Goal: Task Accomplishment & Management: Manage account settings

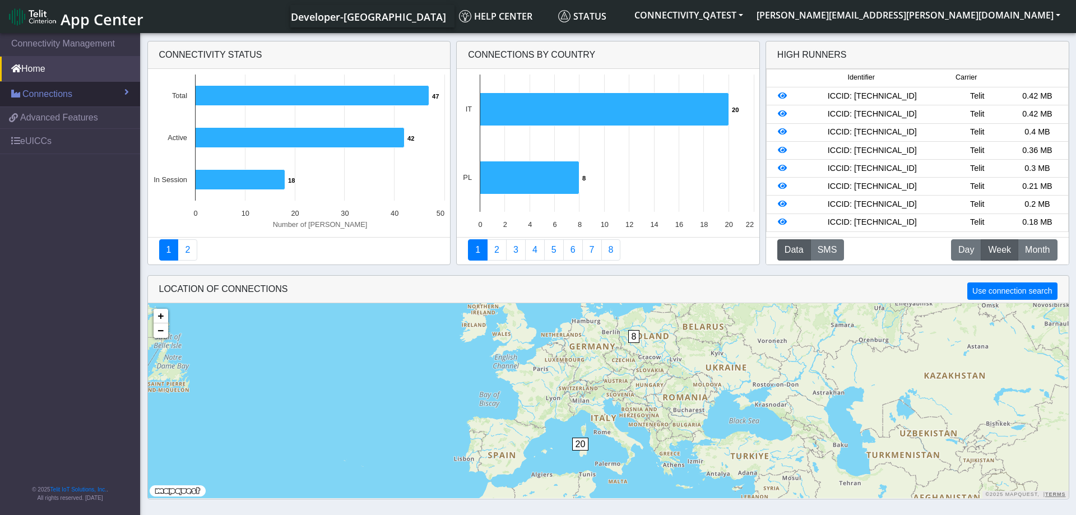
click at [79, 94] on link "Connections" at bounding box center [70, 94] width 140 height 25
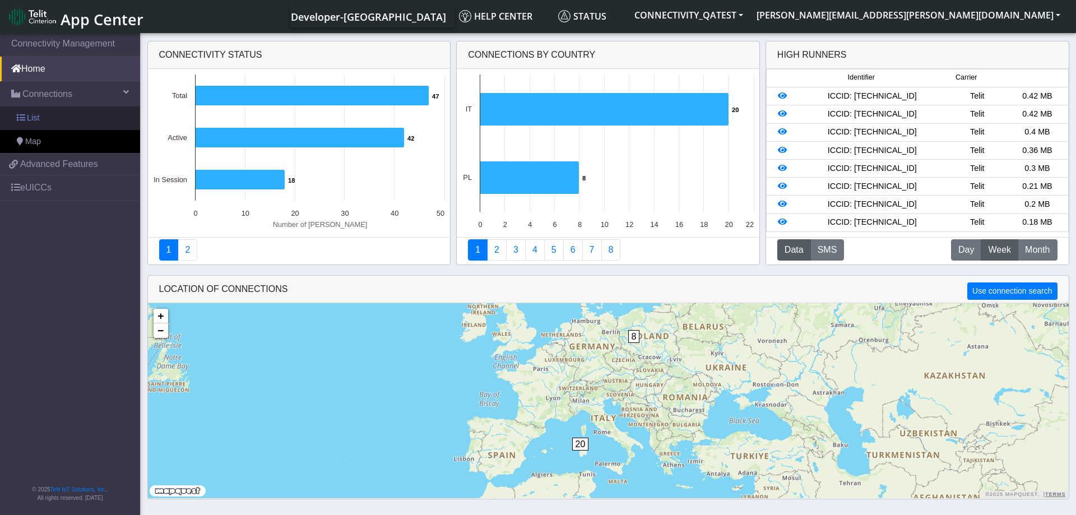
click at [39, 124] on link "List" at bounding box center [70, 118] width 140 height 24
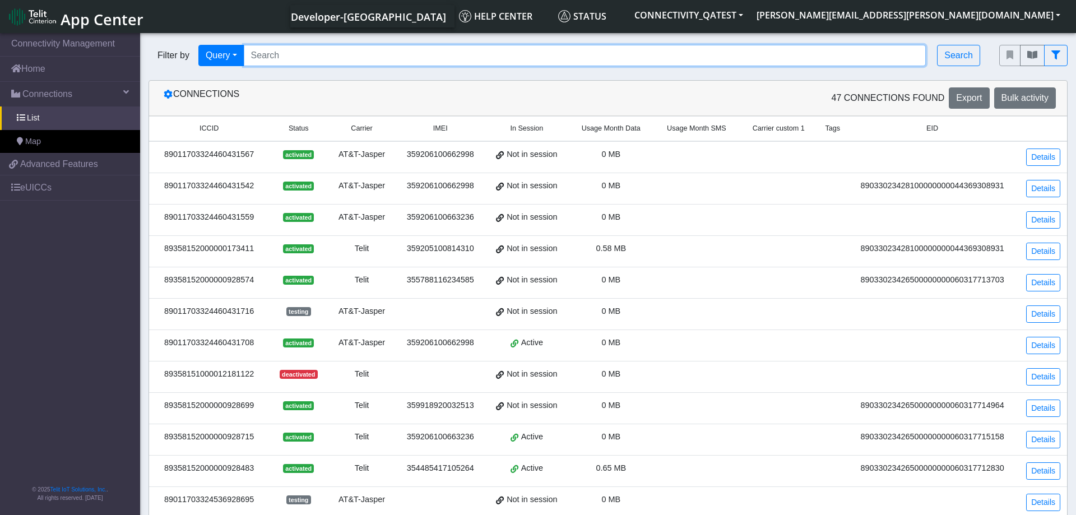
click at [364, 48] on input "Search..." at bounding box center [585, 55] width 683 height 21
paste input "89358152000000929200"
type input "89358152000000929200"
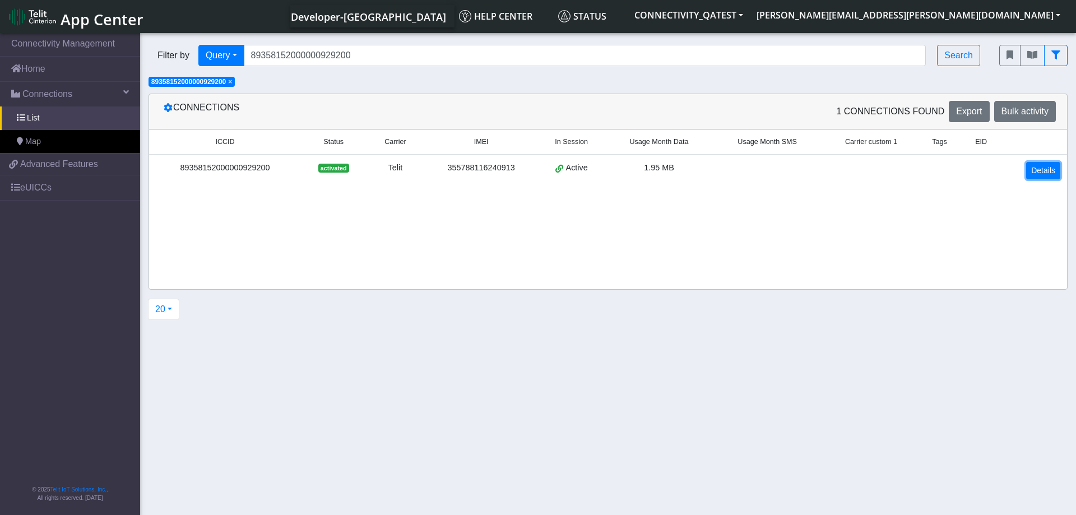
click at [1043, 167] on link "Details" at bounding box center [1043, 170] width 34 height 17
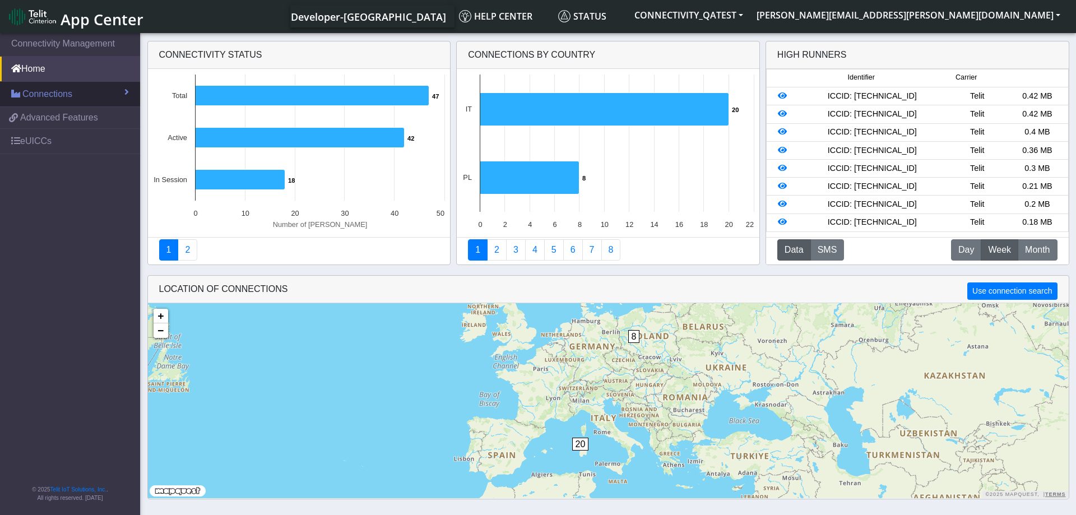
click at [82, 96] on link "Connections" at bounding box center [70, 94] width 140 height 25
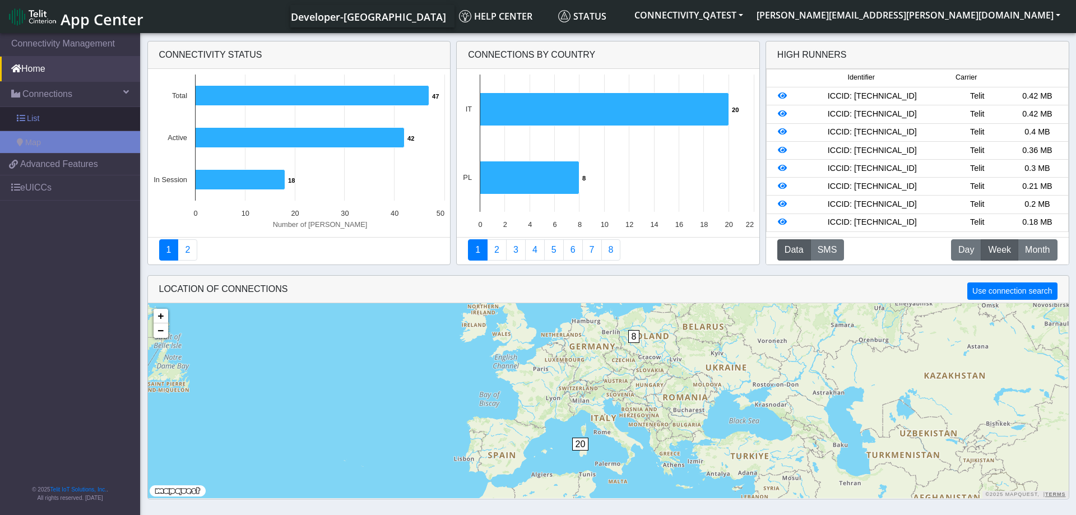
click at [62, 120] on link "List" at bounding box center [70, 119] width 140 height 24
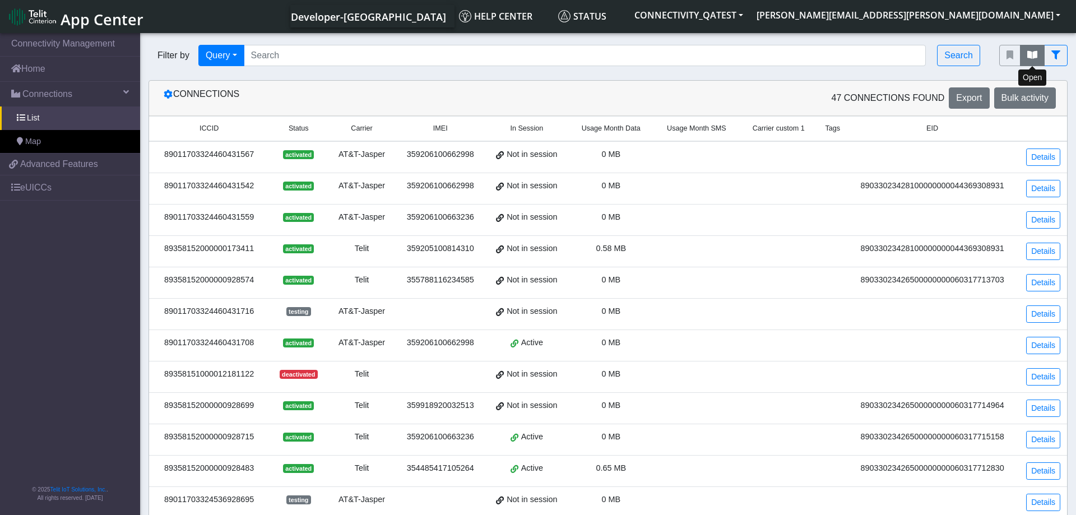
click at [1033, 55] on icon "fitlers menu" at bounding box center [1032, 54] width 10 height 9
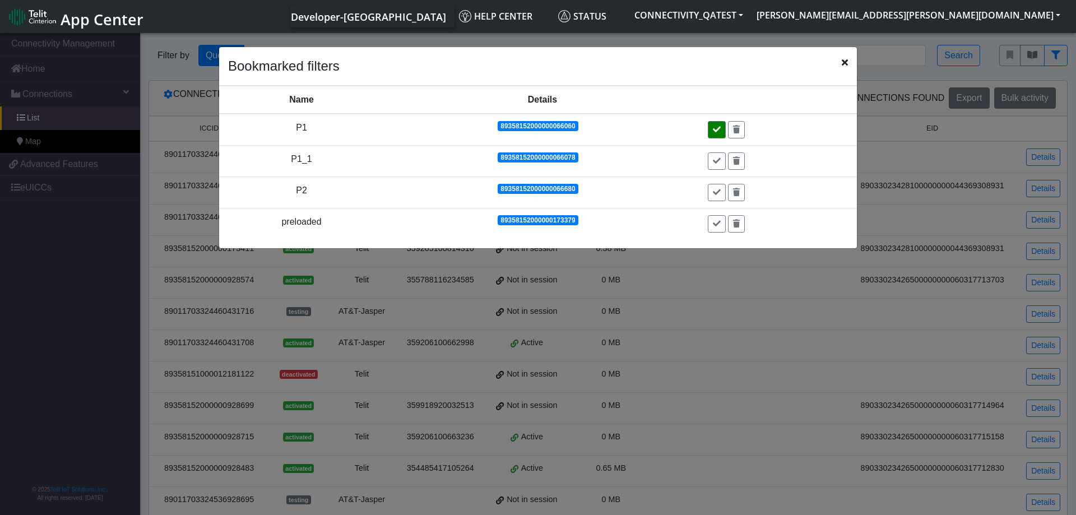
click at [720, 130] on icon at bounding box center [717, 130] width 8 height 8
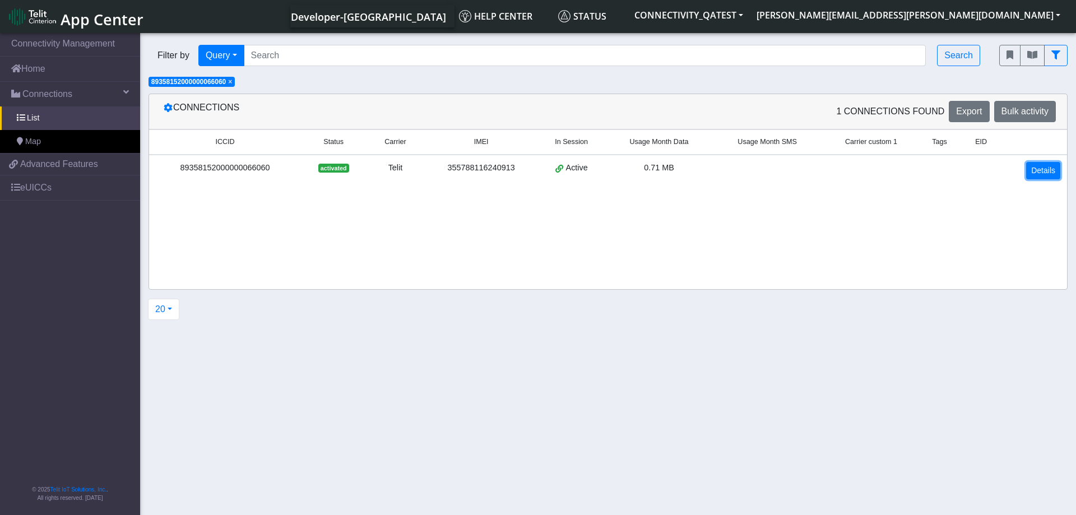
click at [1043, 169] on link "Details" at bounding box center [1043, 170] width 34 height 17
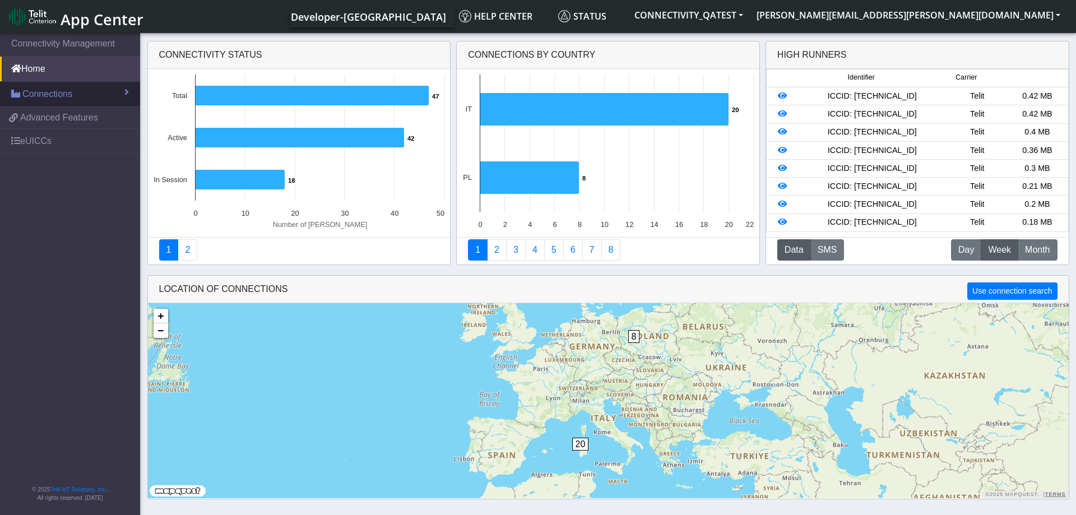
click at [99, 93] on link "Connections" at bounding box center [70, 94] width 140 height 25
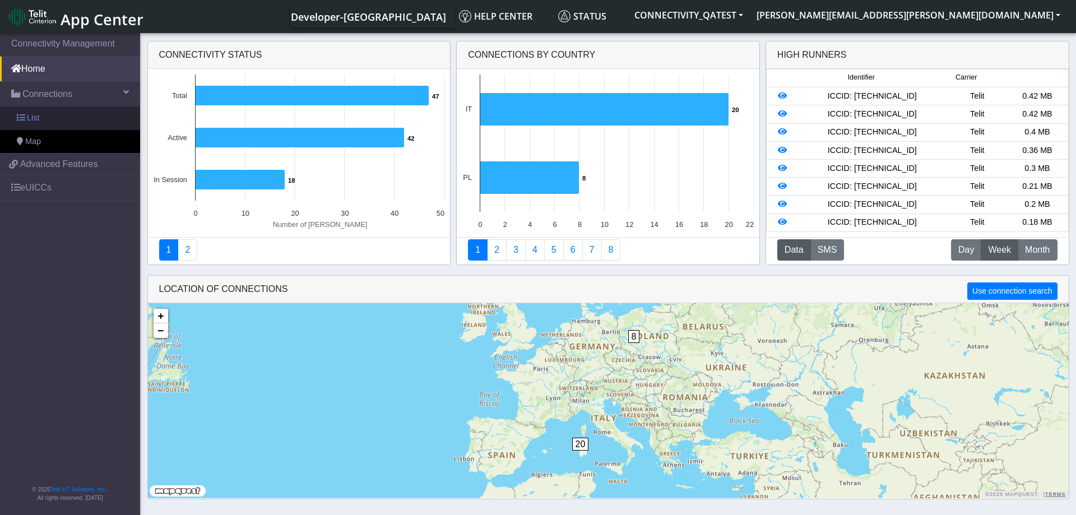
click at [77, 114] on link "List" at bounding box center [70, 118] width 140 height 24
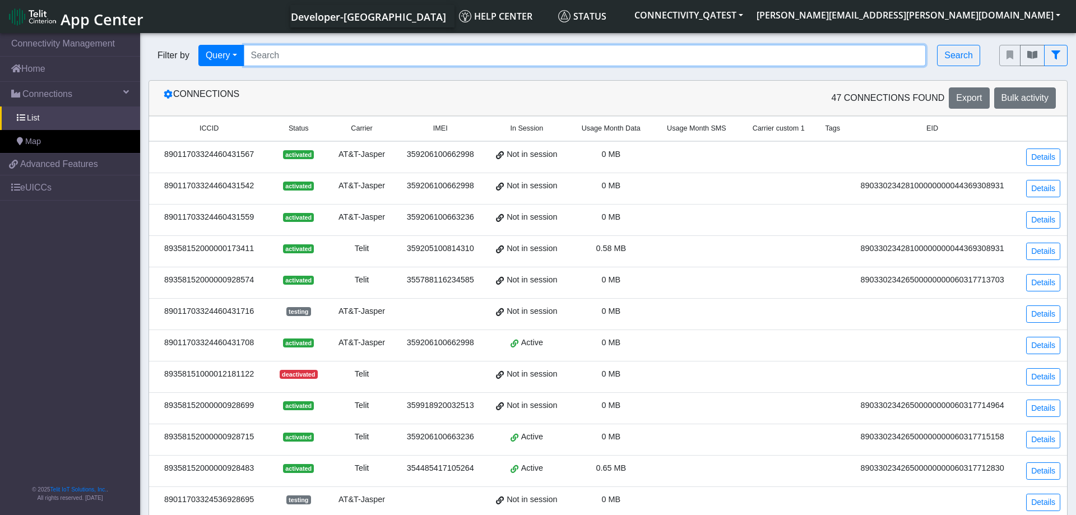
click at [407, 55] on input "Search..." at bounding box center [585, 55] width 683 height 21
paste input "89358152000002046730"
type input "89358152000002046730"
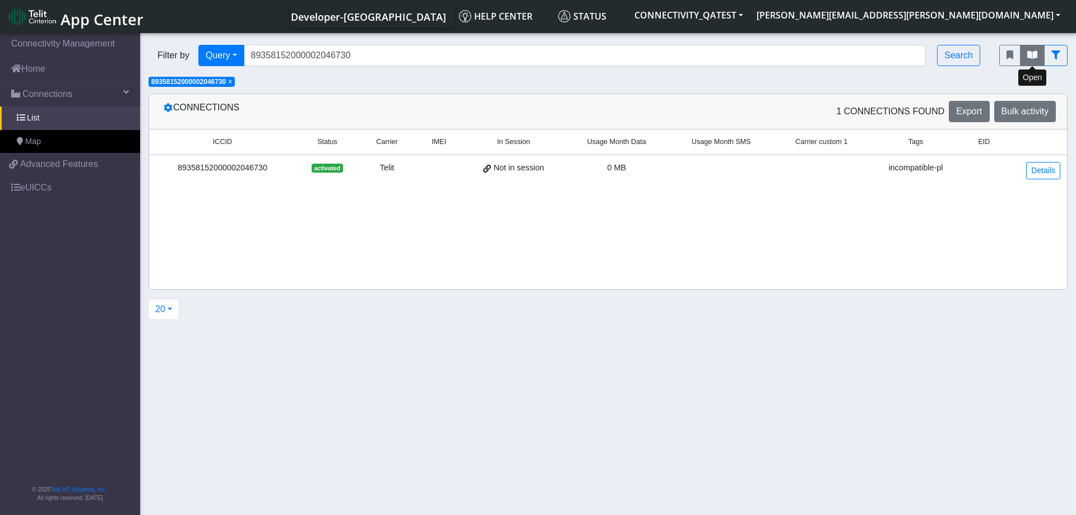
click at [1027, 58] on button "fitlers menu" at bounding box center [1032, 55] width 25 height 21
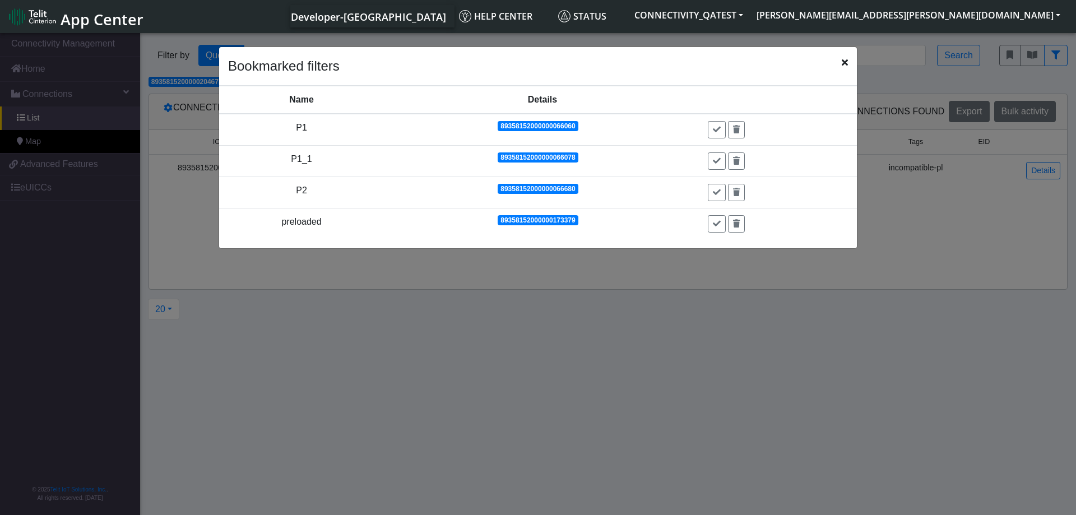
click at [842, 62] on icon "Close" at bounding box center [845, 62] width 6 height 9
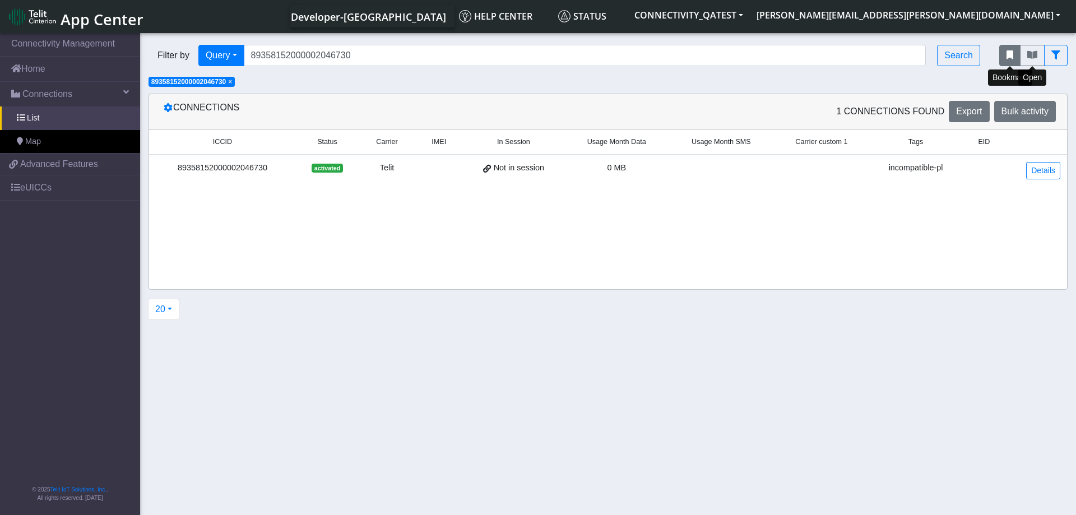
click at [1006, 54] on icon "fitlers menu" at bounding box center [1009, 54] width 7 height 9
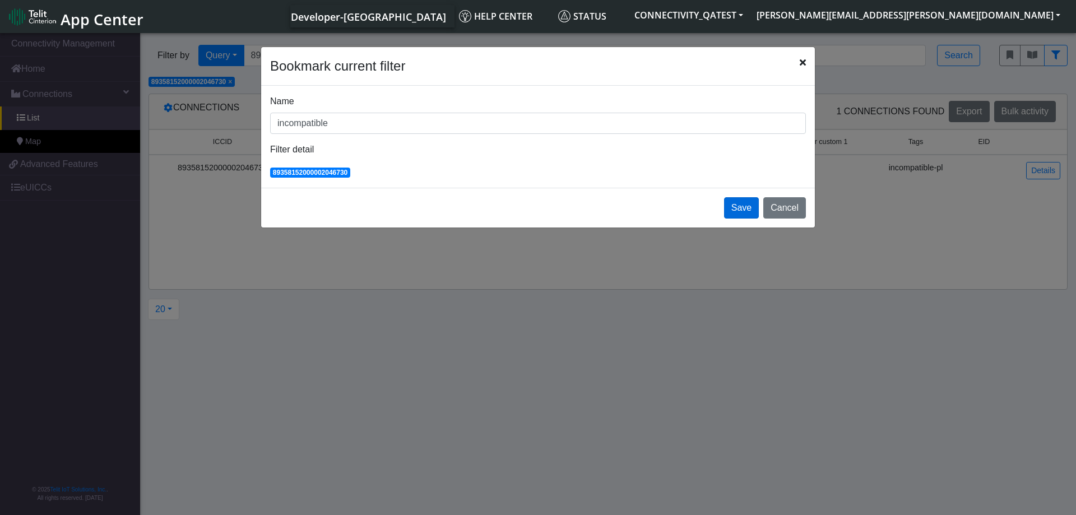
type input "incompatible"
click at [739, 206] on button "Save" at bounding box center [741, 207] width 35 height 21
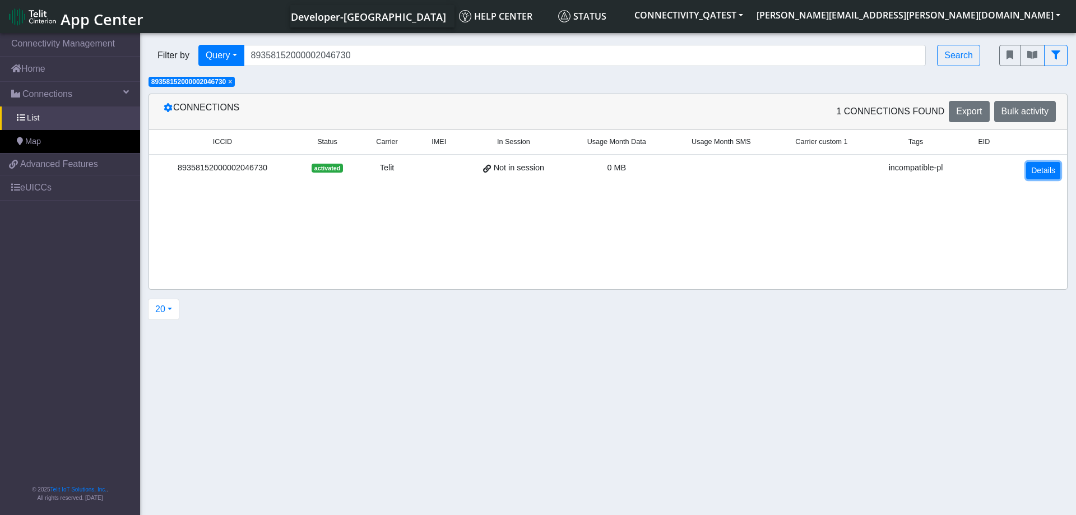
click at [1037, 169] on link "Details" at bounding box center [1043, 170] width 34 height 17
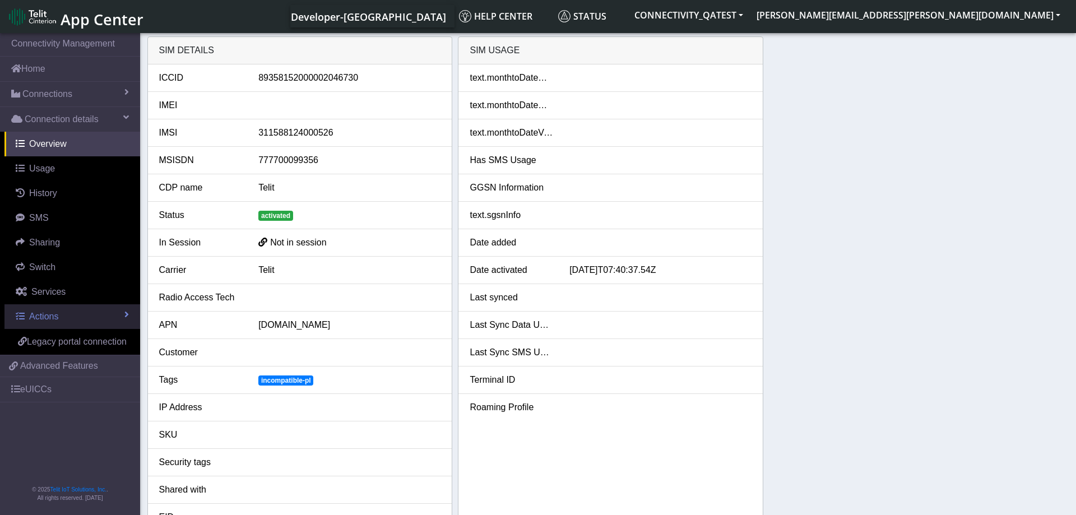
click at [66, 313] on link "Actions" at bounding box center [72, 316] width 136 height 25
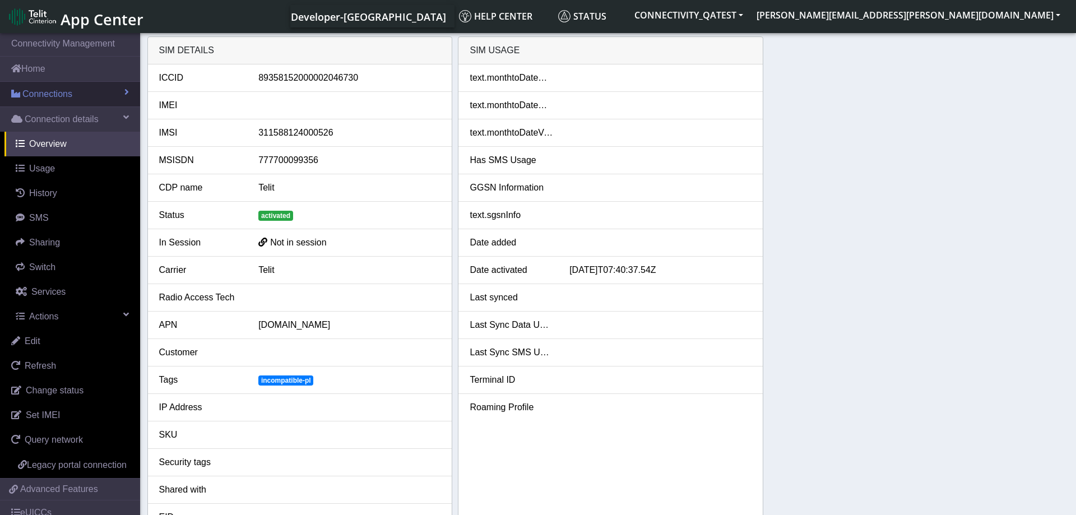
click at [92, 96] on link "Connections" at bounding box center [70, 94] width 140 height 25
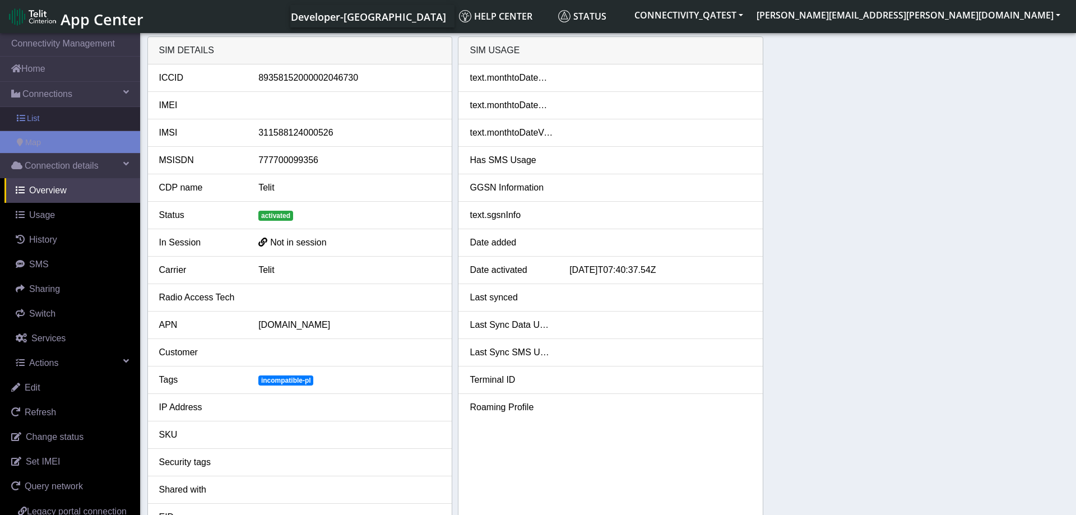
click at [58, 123] on link "List" at bounding box center [70, 119] width 140 height 24
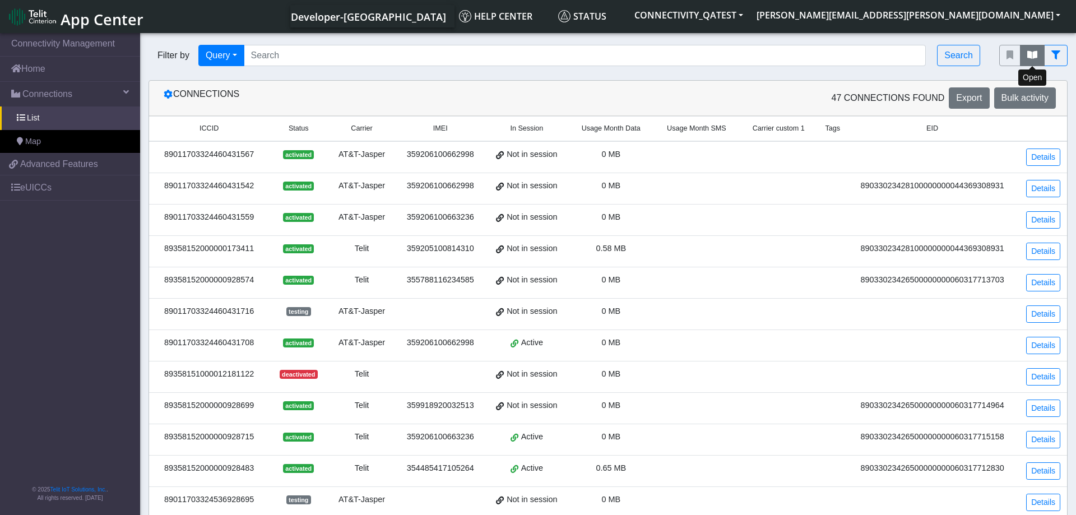
click at [1028, 52] on icon "fitlers menu" at bounding box center [1032, 54] width 10 height 9
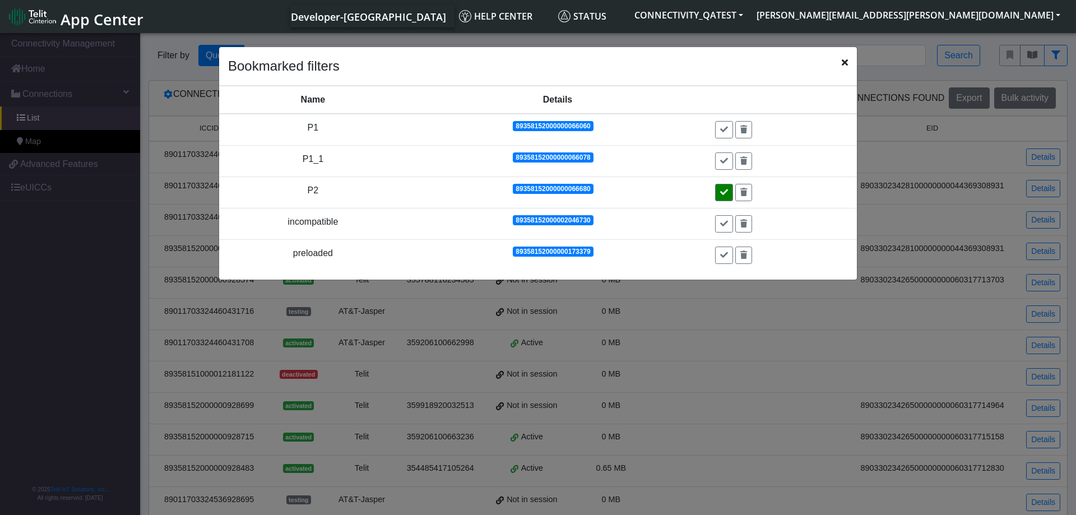
click at [723, 194] on icon at bounding box center [724, 192] width 8 height 8
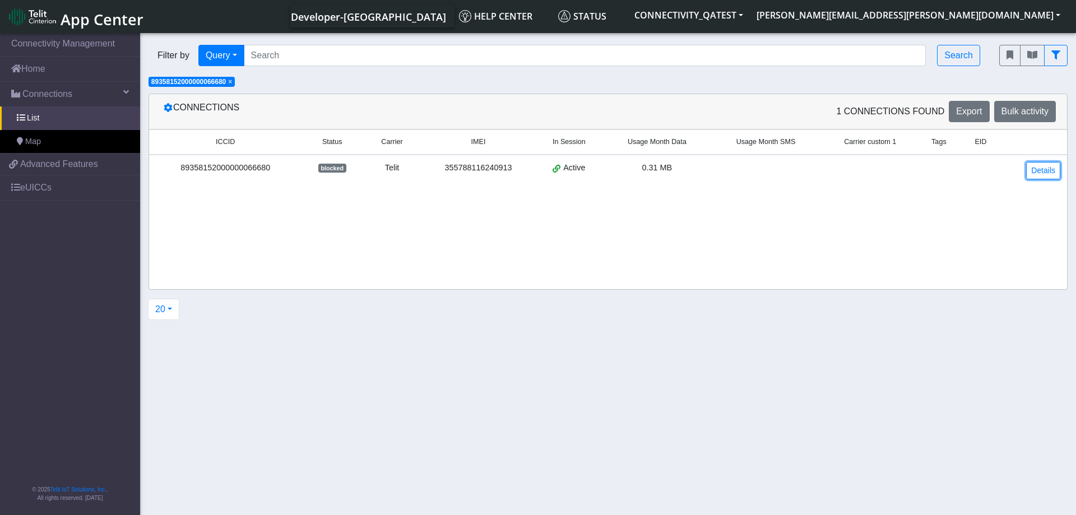
drag, startPoint x: 1046, startPoint y: 170, endPoint x: 961, endPoint y: 178, distance: 84.9
click at [1045, 170] on link "Details" at bounding box center [1043, 170] width 34 height 17
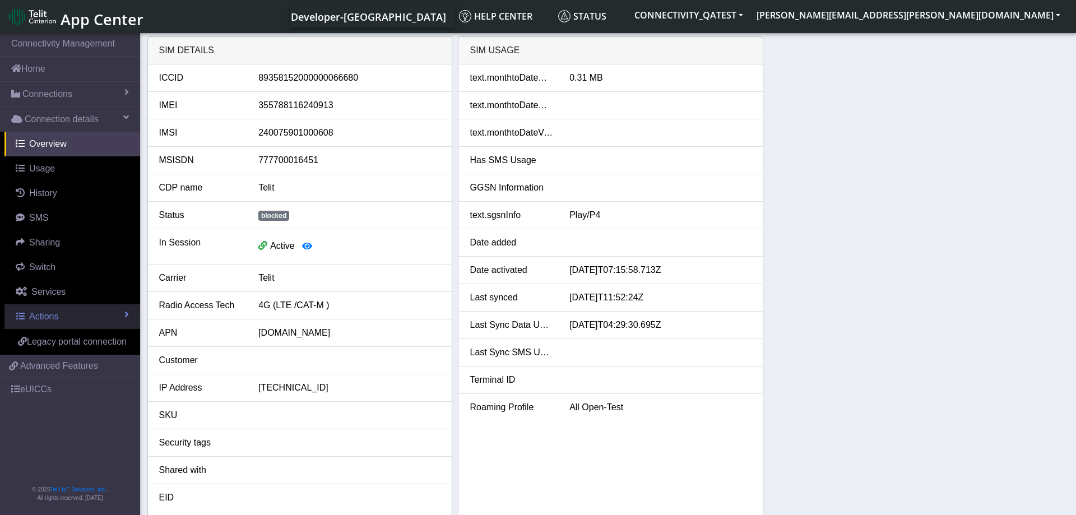
click at [93, 310] on link "Actions" at bounding box center [72, 316] width 136 height 25
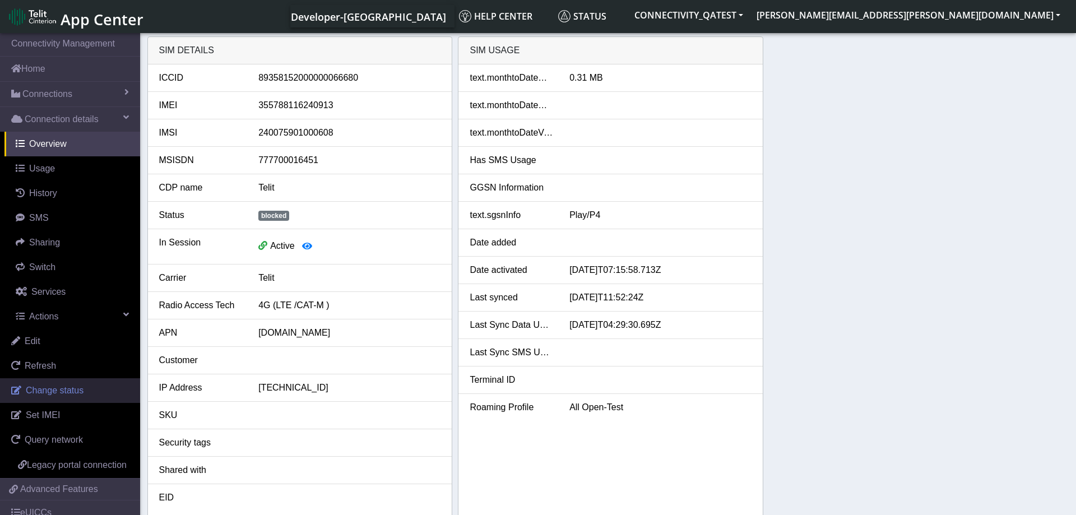
click at [75, 386] on span "Change status" at bounding box center [55, 391] width 58 height 10
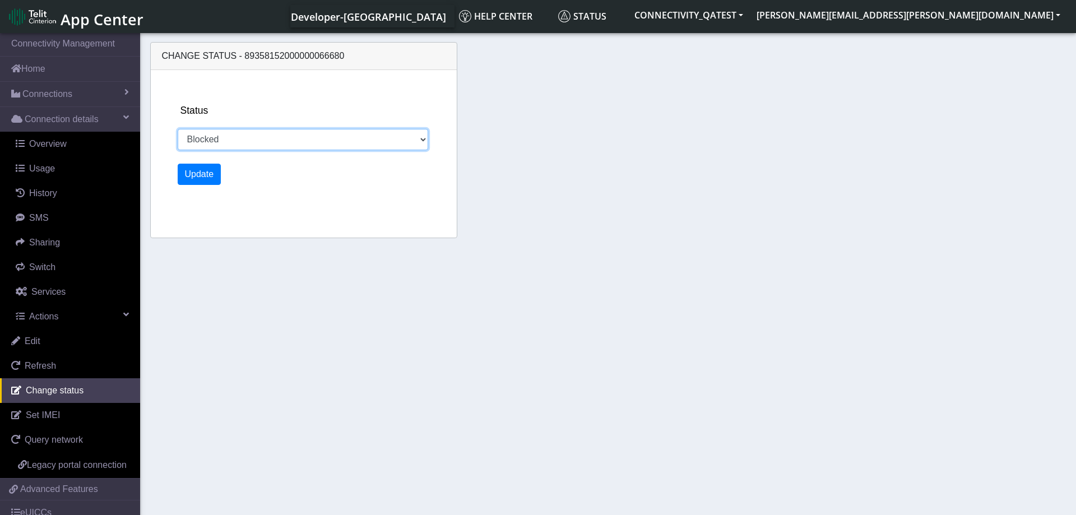
click at [178, 129] on select "Activated Deactivated Blocked" at bounding box center [303, 139] width 251 height 21
select select "activated"
click option "Activated" at bounding box center [0, 0] width 0 height 0
click at [208, 173] on button "Update" at bounding box center [200, 174] width 44 height 21
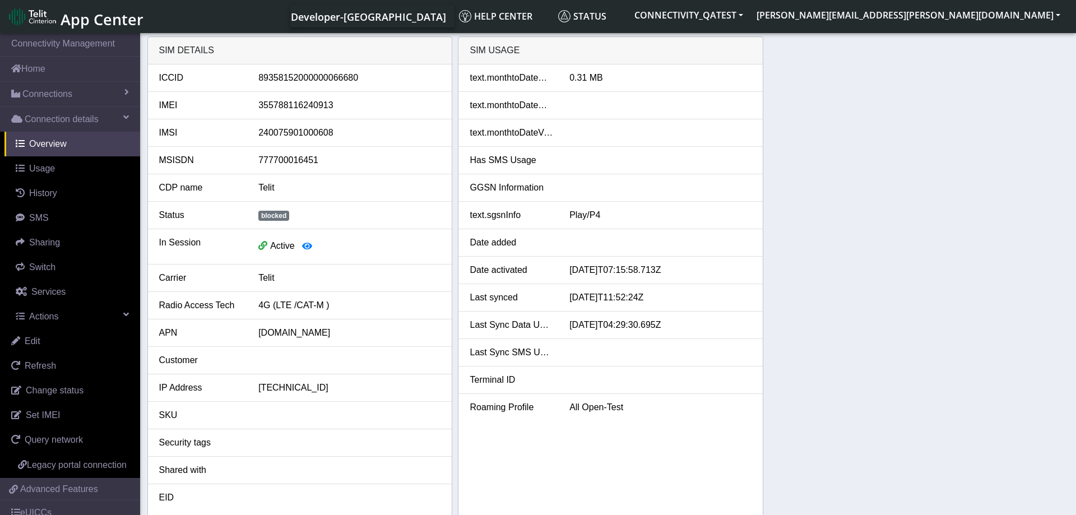
click at [895, 347] on div "SIM details ICCID 89358152000000066680 IMEI 355788116240913 IMSI 24007590100060…" at bounding box center [608, 276] width 922 height 481
